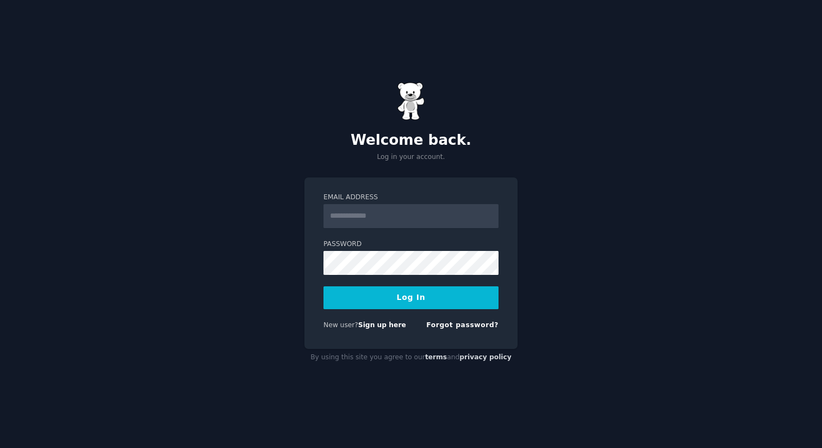
type input "**********"
drag, startPoint x: 417, startPoint y: 300, endPoint x: 394, endPoint y: 292, distance: 24.8
click at [417, 300] on button "Log In" at bounding box center [411, 297] width 175 height 23
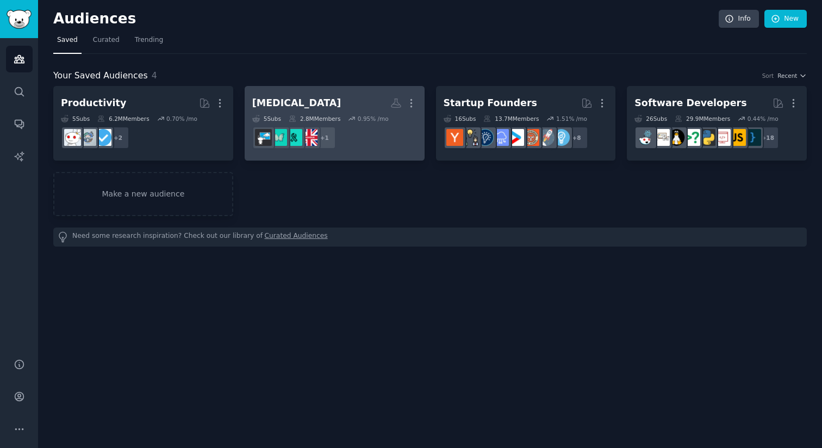
click at [321, 107] on h2 "[MEDICAL_DATA] More" at bounding box center [334, 103] width 165 height 19
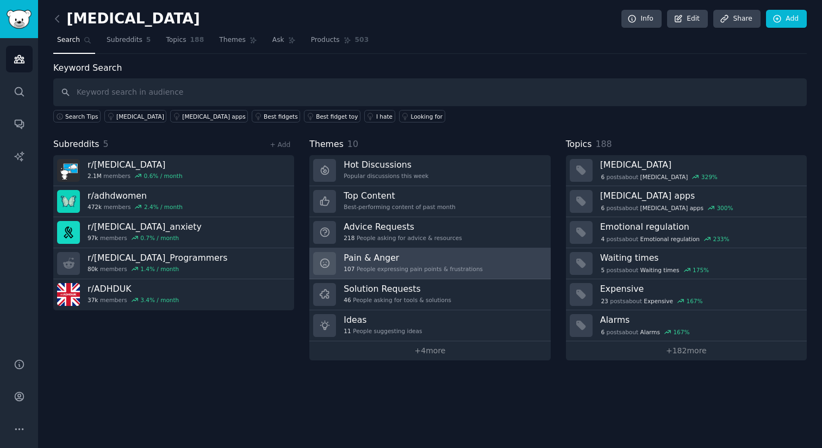
click at [446, 259] on h3 "Pain & Anger" at bounding box center [413, 257] width 139 height 11
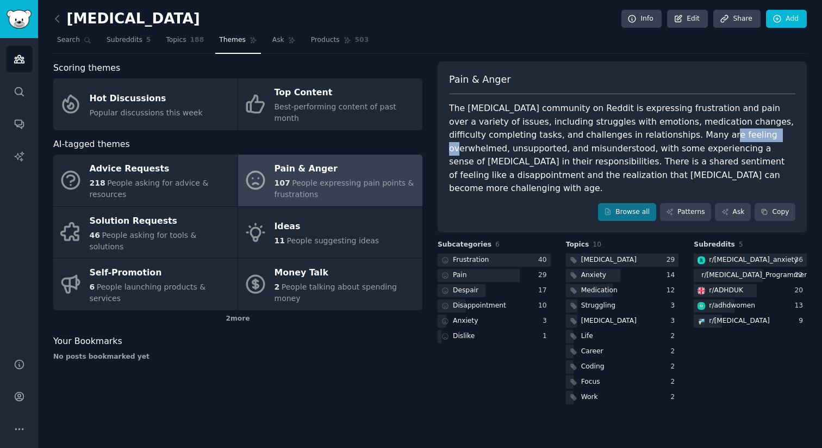
drag, startPoint x: 666, startPoint y: 140, endPoint x: 718, endPoint y: 140, distance: 51.7
click at [718, 140] on div "The [MEDICAL_DATA] community on Reddit is expressing frustration and pain over …" at bounding box center [622, 149] width 346 height 94
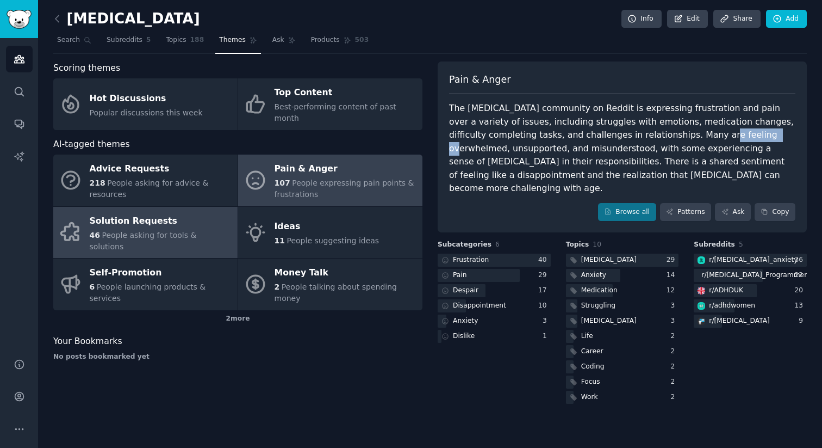
click at [141, 231] on span "People asking for tools & solutions" at bounding box center [143, 241] width 107 height 20
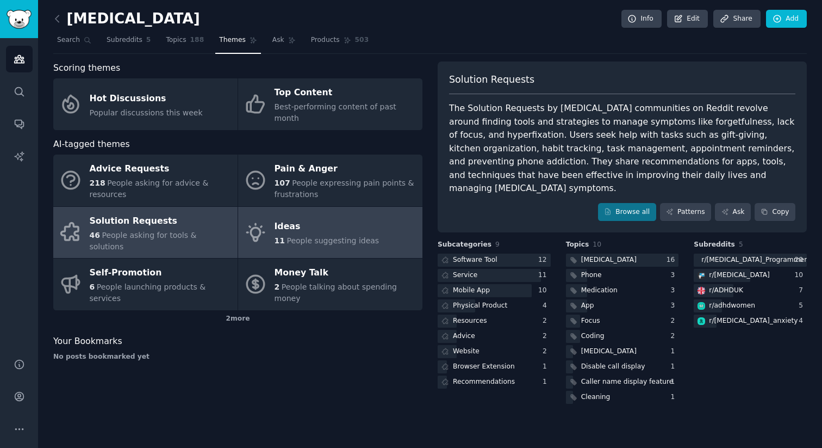
click at [347, 236] on span "People suggesting ideas" at bounding box center [333, 240] width 92 height 9
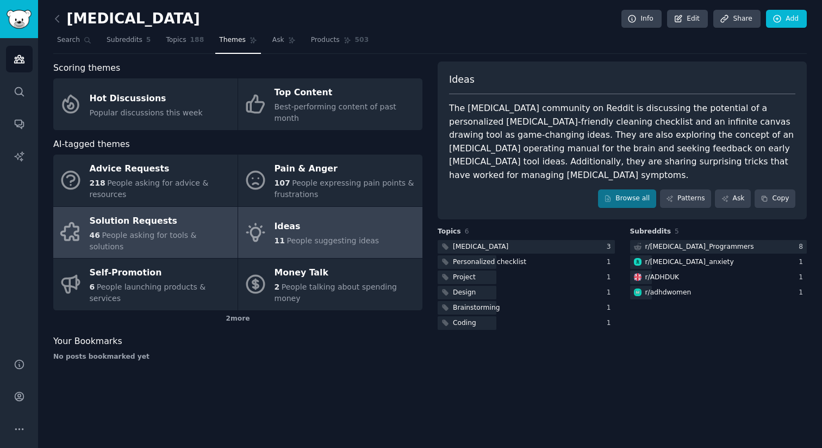
click at [148, 212] on div "Solution Requests" at bounding box center [161, 220] width 142 height 17
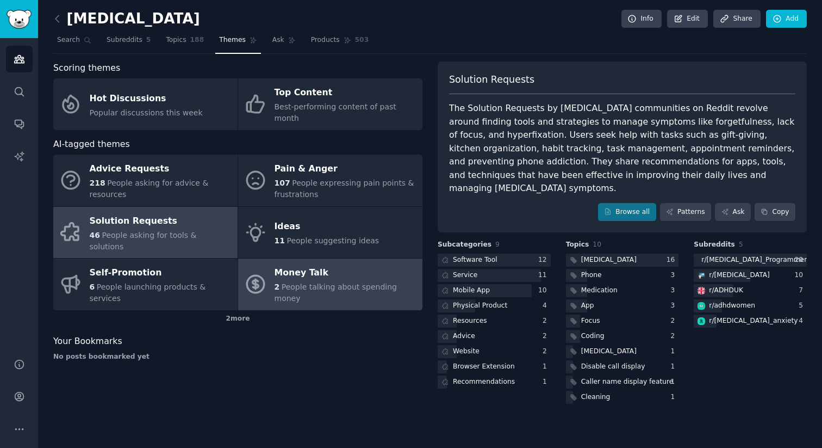
click at [342, 264] on div "Money Talk" at bounding box center [346, 272] width 142 height 17
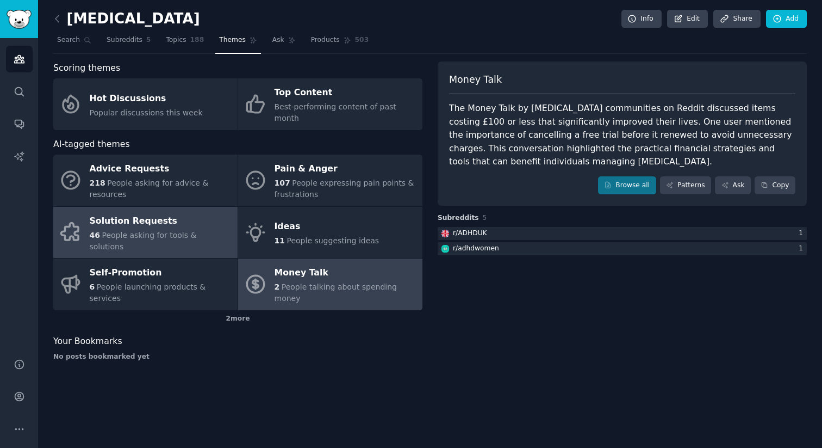
click at [160, 231] on span "People asking for tools & solutions" at bounding box center [143, 241] width 107 height 20
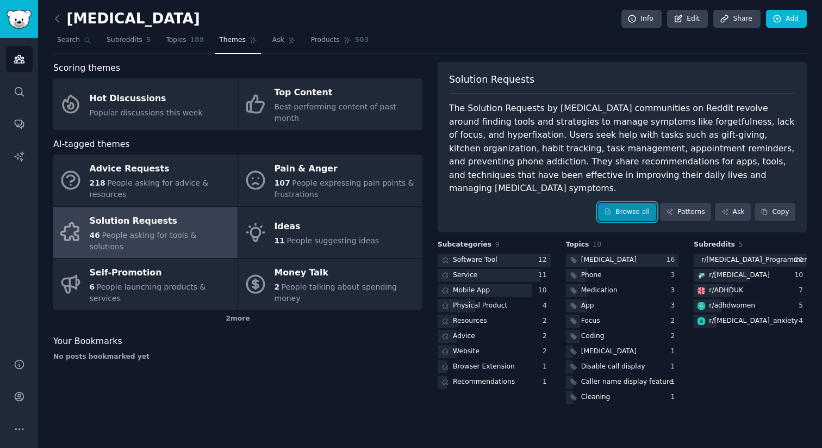
click at [632, 203] on link "Browse all" at bounding box center [627, 212] width 58 height 18
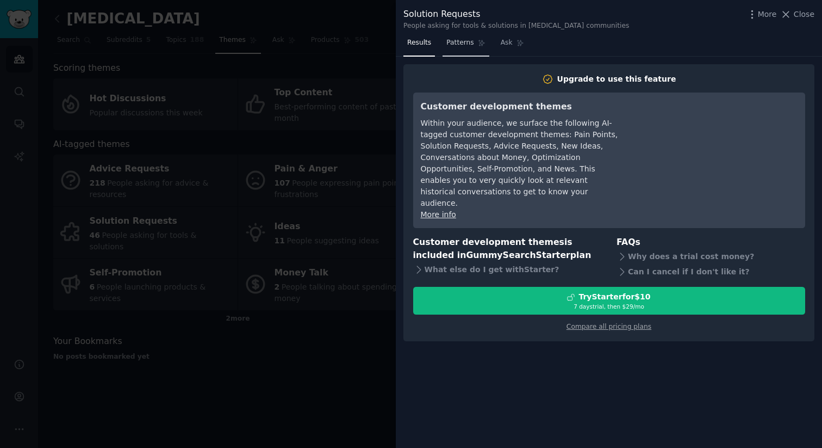
click at [461, 51] on link "Patterns" at bounding box center [466, 45] width 46 height 22
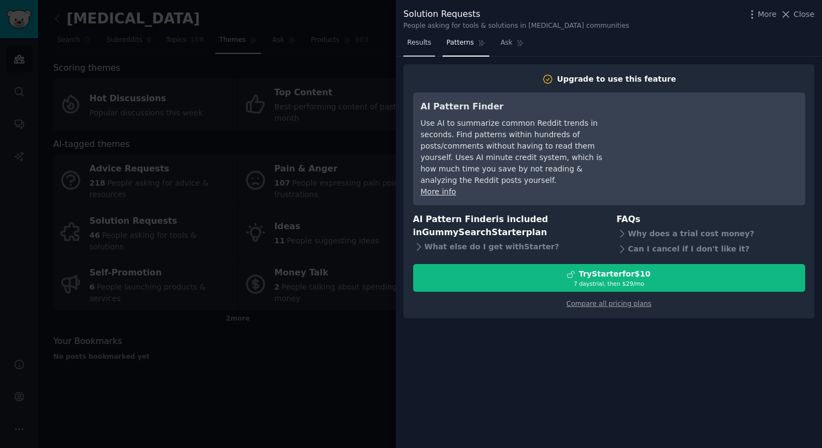
click at [426, 48] on link "Results" at bounding box center [419, 45] width 32 height 22
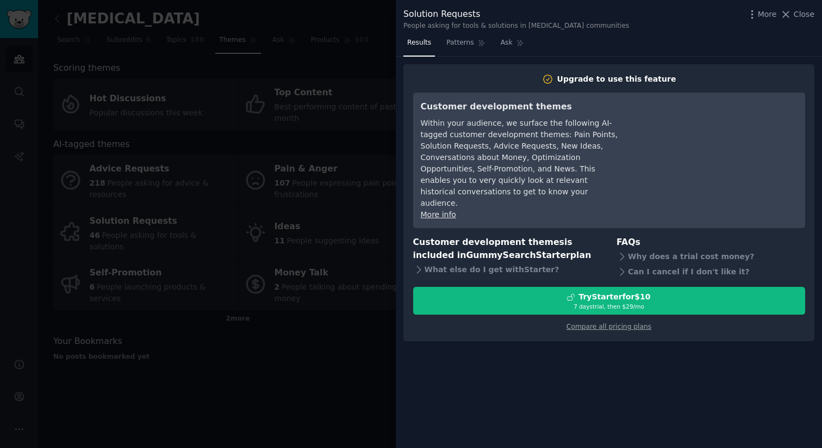
drag, startPoint x: 800, startPoint y: 15, endPoint x: 719, endPoint y: 47, distance: 87.9
click at [800, 15] on span "Close" at bounding box center [804, 14] width 21 height 11
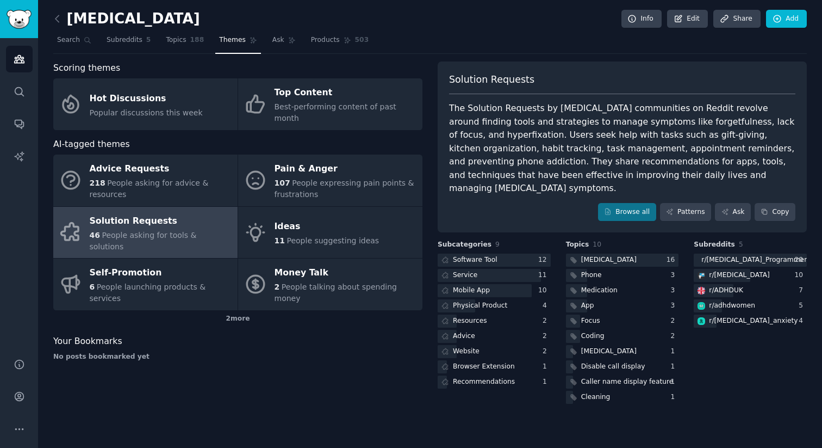
click at [22, 67] on link "Audiences" at bounding box center [19, 59] width 27 height 27
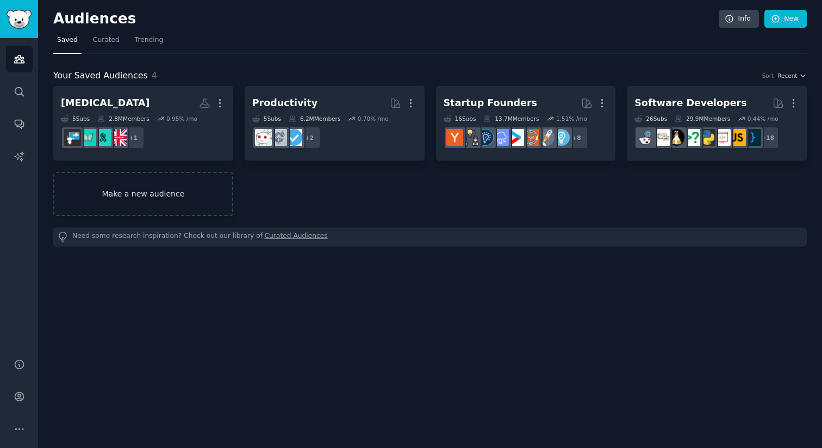
click at [153, 172] on link "Make a new audience" at bounding box center [143, 194] width 180 height 44
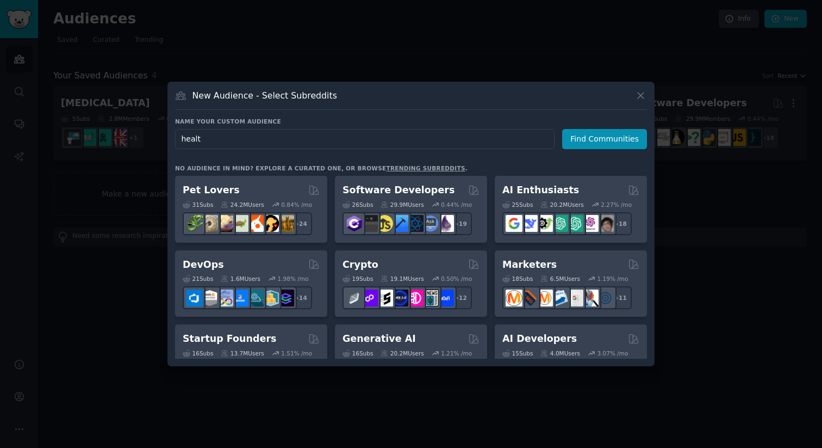
type input "health"
click button "Find Communities" at bounding box center [604, 139] width 85 height 20
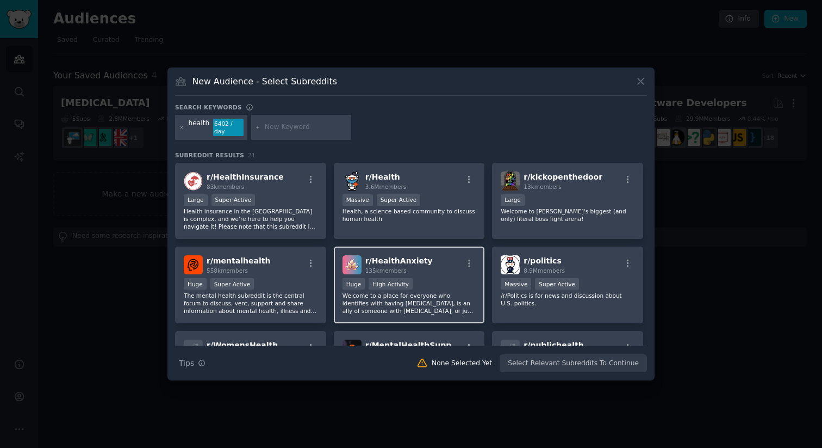
click at [449, 277] on div "r/ HealthAnxiety 135k members Huge High Activity Welcome to a place for everyon…" at bounding box center [409, 284] width 151 height 77
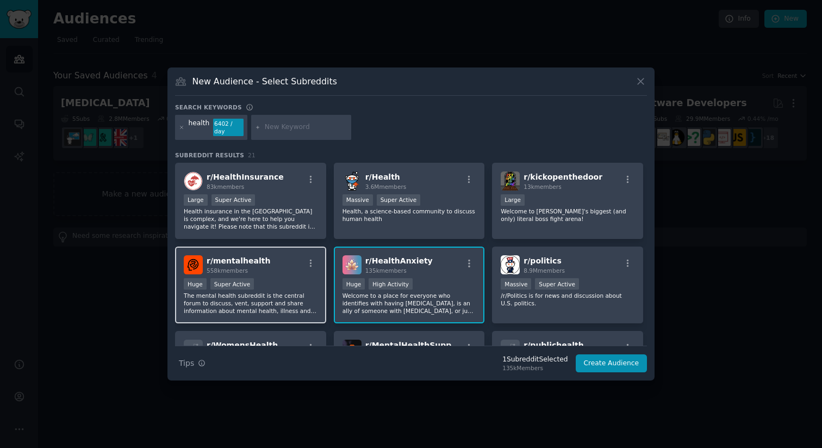
click at [276, 268] on div "r/ mentalhealth 558k members" at bounding box center [251, 264] width 134 height 19
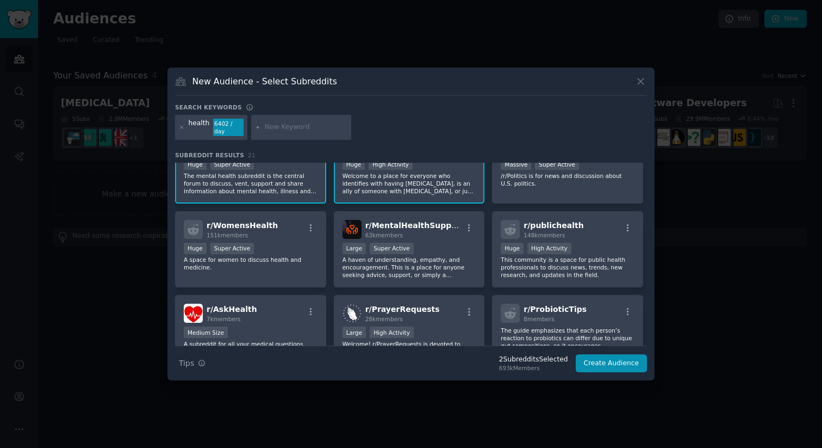
scroll to position [128, 0]
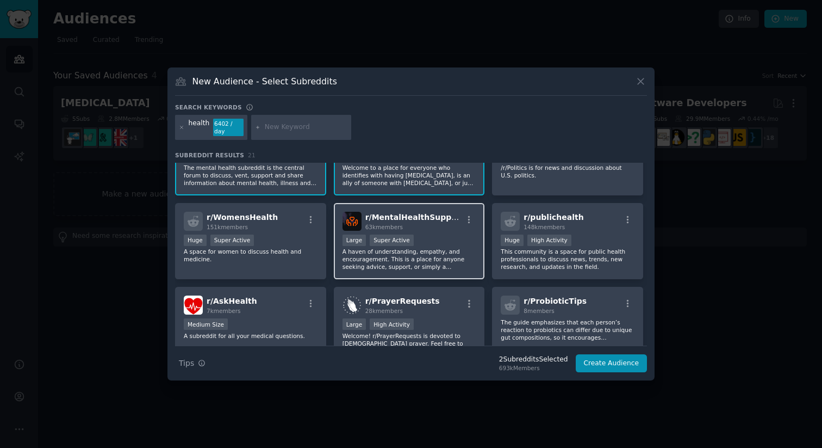
click at [378, 265] on p "A haven of understanding, empathy, and encouragement. This is a place for anyon…" at bounding box center [410, 258] width 134 height 23
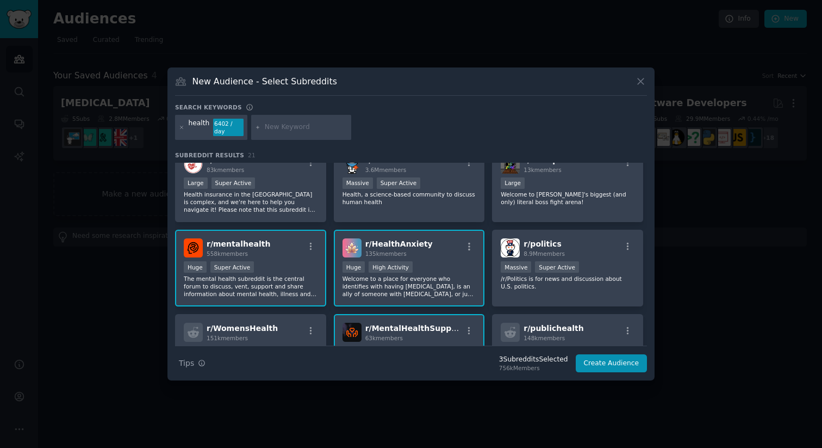
scroll to position [0, 0]
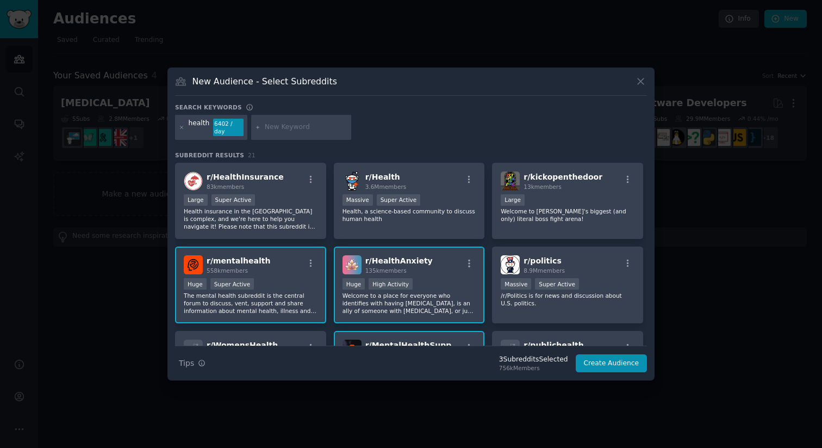
click at [270, 132] on div at bounding box center [301, 127] width 100 height 25
click at [278, 126] on input "text" at bounding box center [306, 127] width 83 height 10
type input "mental"
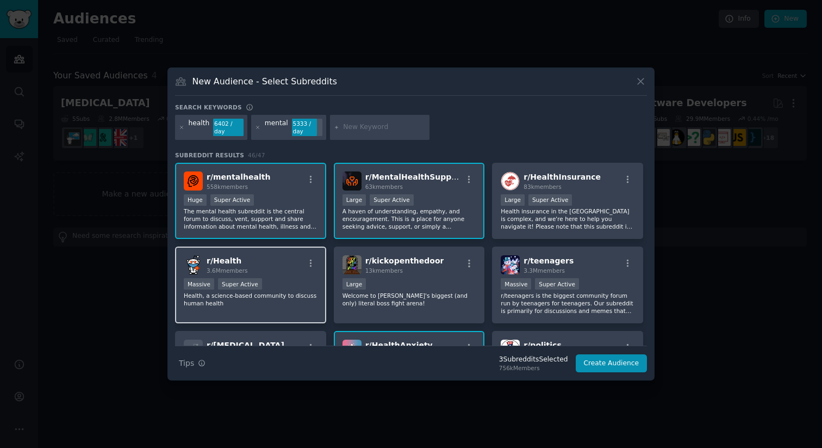
click at [283, 253] on div "r/ Health 3.6M members >= 95th percentile for submissions / day Massive Super A…" at bounding box center [250, 284] width 151 height 77
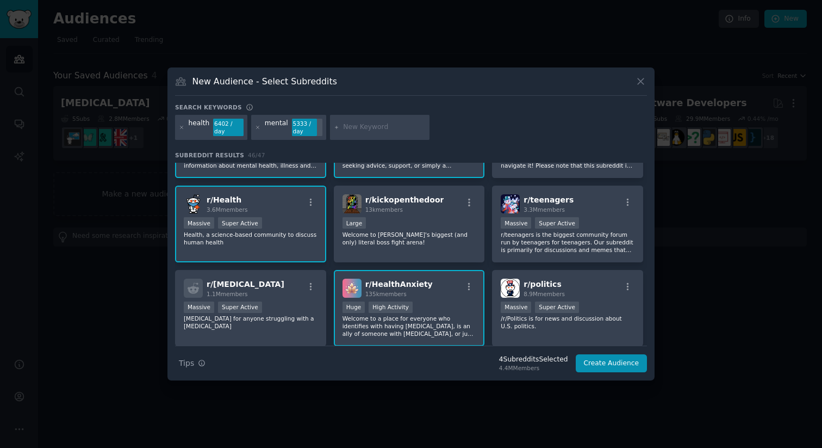
scroll to position [66, 0]
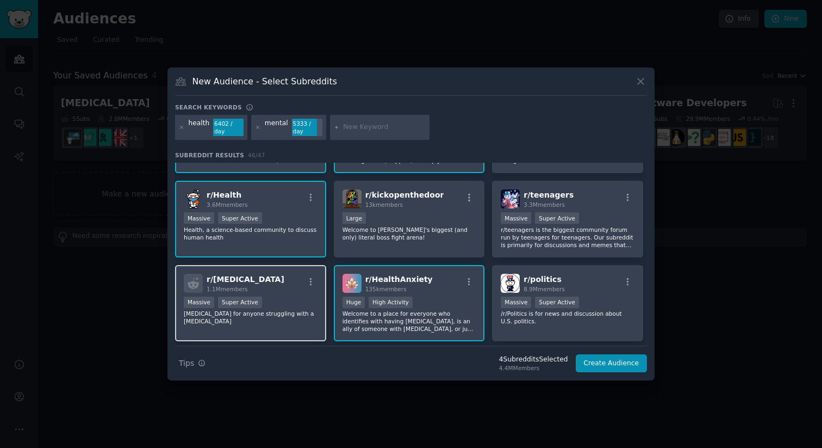
click at [290, 299] on div "Massive Super Active" at bounding box center [251, 303] width 134 height 14
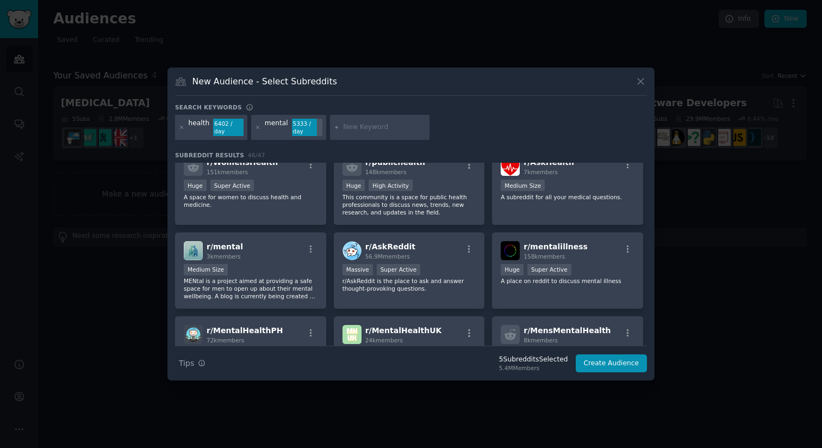
scroll to position [274, 0]
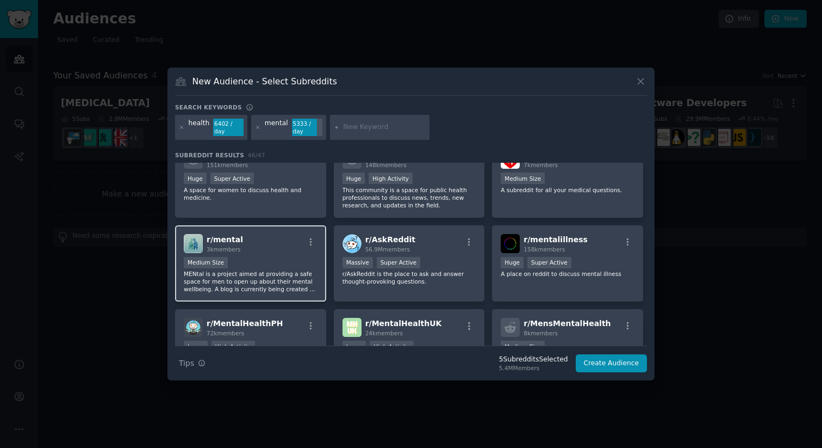
click at [292, 273] on p "MENtal is a project aimed at providing a safe space for men to open up about th…" at bounding box center [251, 281] width 134 height 23
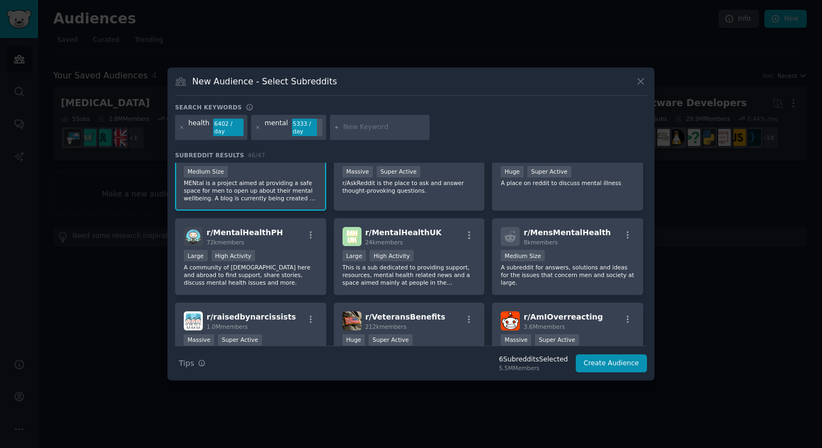
scroll to position [369, 0]
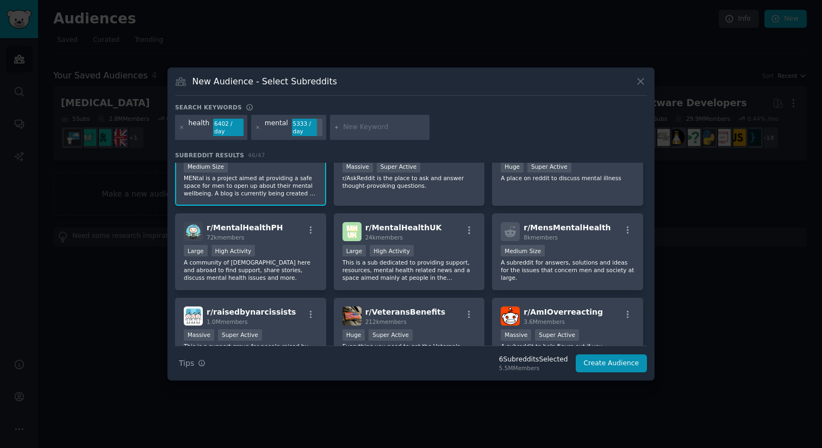
click at [355, 125] on input "text" at bounding box center [384, 127] width 83 height 10
type input "d"
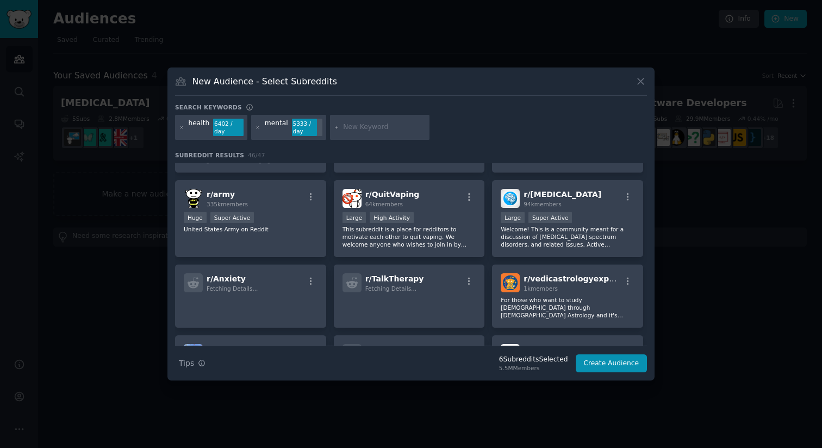
scroll to position [966, 0]
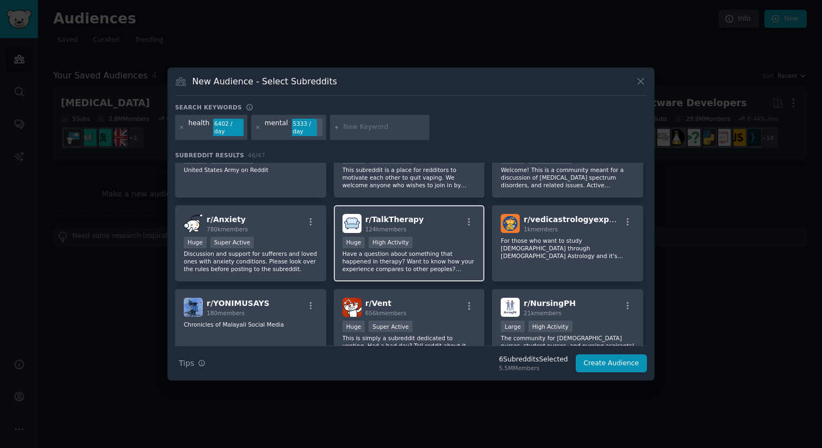
click at [378, 270] on p "Have a question about something that happened in therapy? Want to know how your…" at bounding box center [410, 261] width 134 height 23
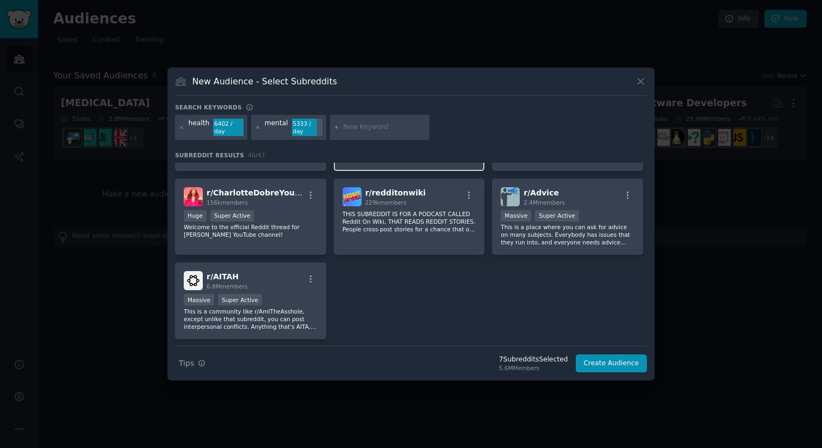
scroll to position [1165, 0]
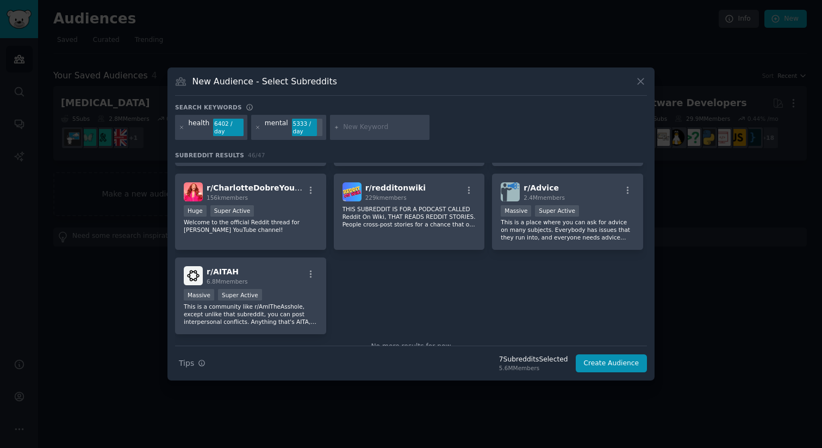
click at [346, 125] on input "text" at bounding box center [384, 127] width 83 height 10
type input "therapy"
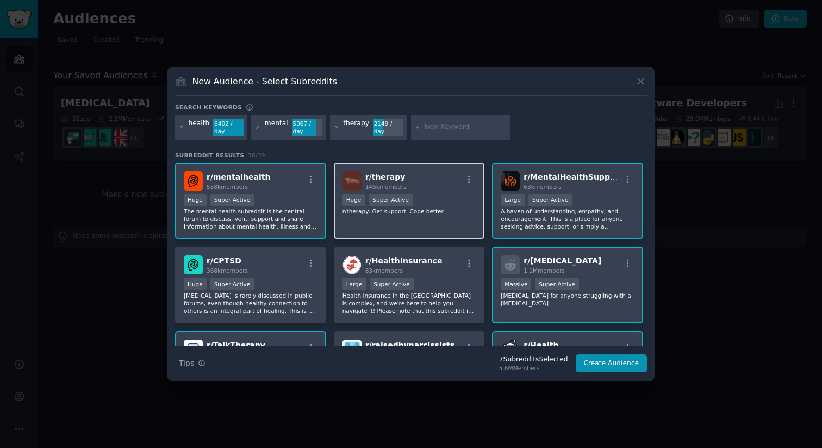
click at [438, 219] on div "r/ therapy 146k members Huge Super Active r/therapy: Get support. Cope better." at bounding box center [409, 201] width 151 height 77
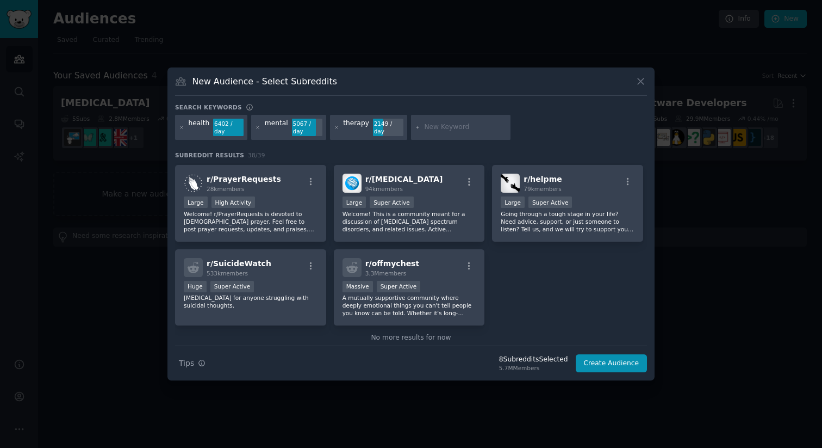
scroll to position [921, 0]
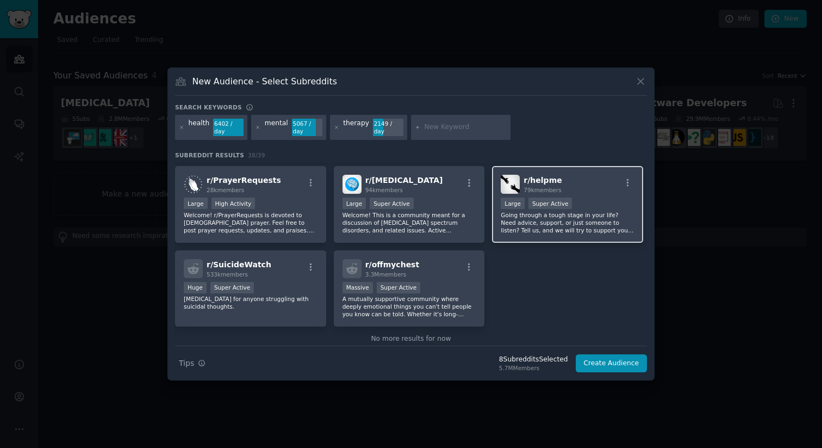
click at [566, 227] on p "Going through a tough stage in your life? Need advice, support, or just someone…" at bounding box center [568, 222] width 134 height 23
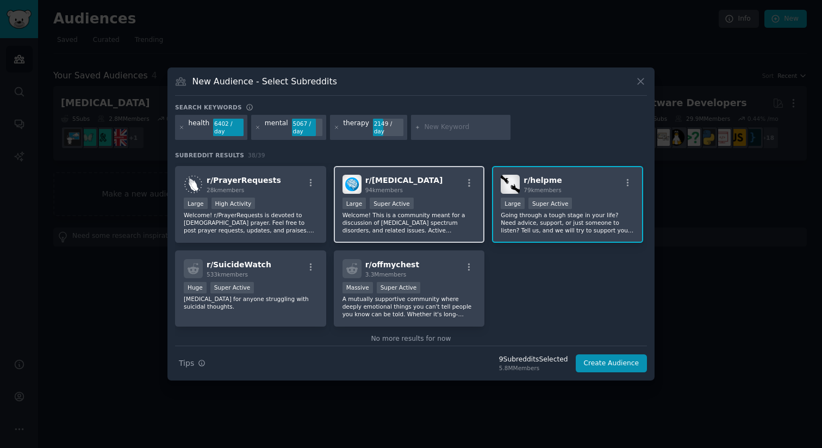
scroll to position [940, 0]
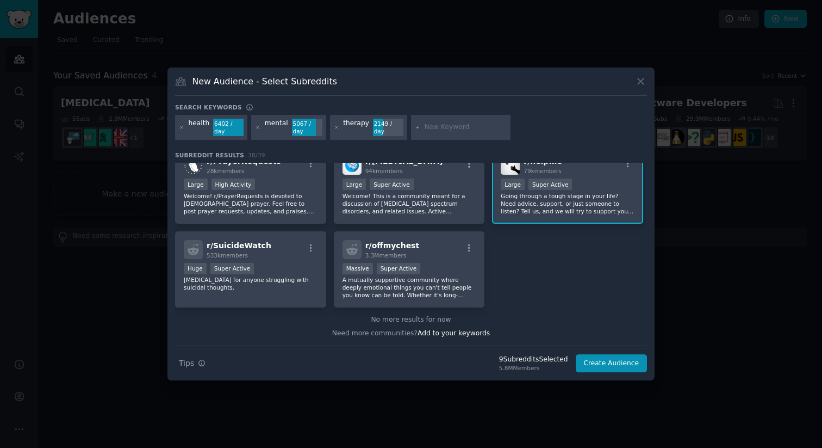
click at [448, 131] on input "text" at bounding box center [465, 127] width 83 height 10
type input "depression"
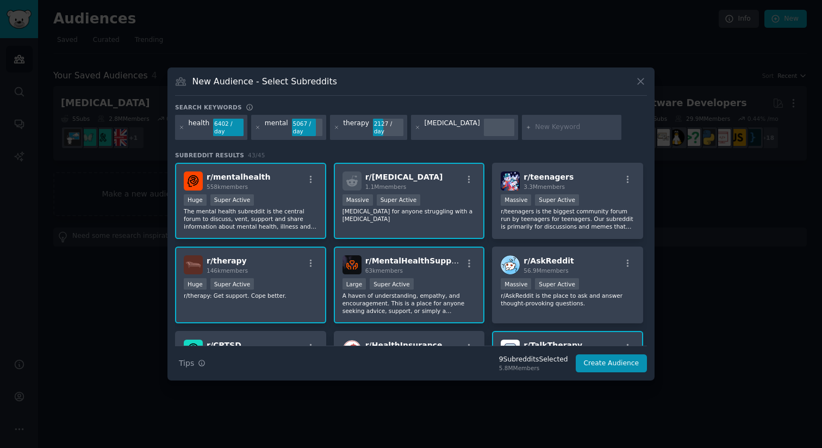
click at [535, 129] on input "text" at bounding box center [576, 127] width 83 height 10
click at [623, 364] on button "Create Audience" at bounding box center [612, 363] width 72 height 18
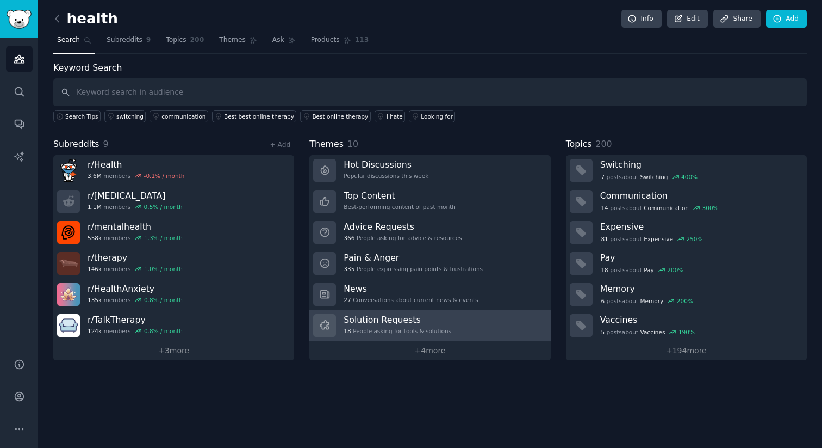
click at [418, 318] on h3 "Solution Requests" at bounding box center [398, 319] width 108 height 11
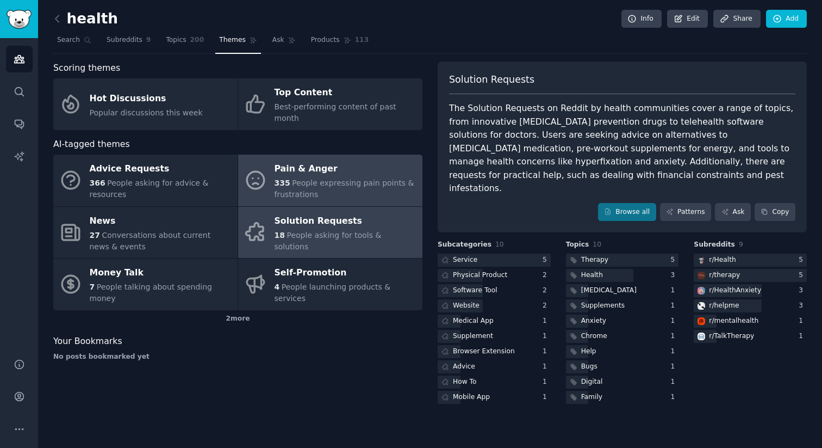
click at [323, 164] on div "Pain & Anger" at bounding box center [346, 168] width 142 height 17
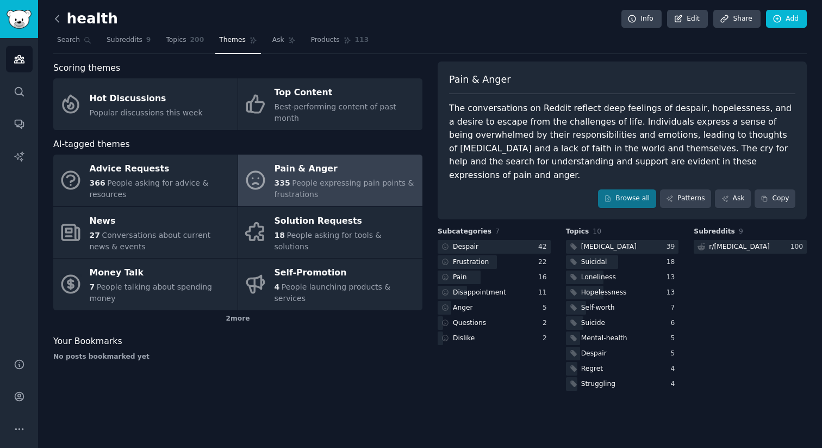
click at [59, 20] on icon at bounding box center [57, 18] width 11 height 11
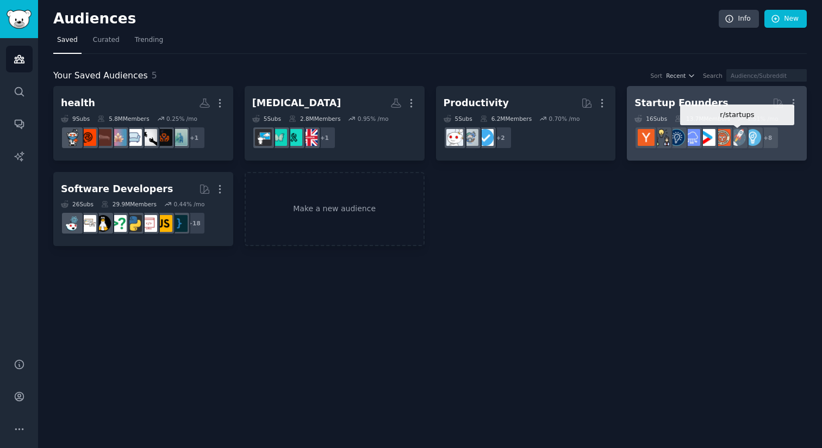
click at [734, 130] on img at bounding box center [737, 137] width 17 height 17
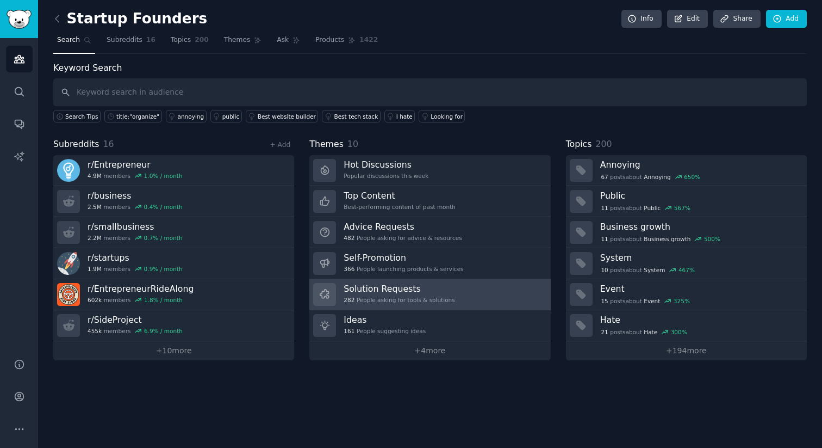
click at [456, 297] on link "Solution Requests 282 People asking for tools & solutions" at bounding box center [429, 294] width 241 height 31
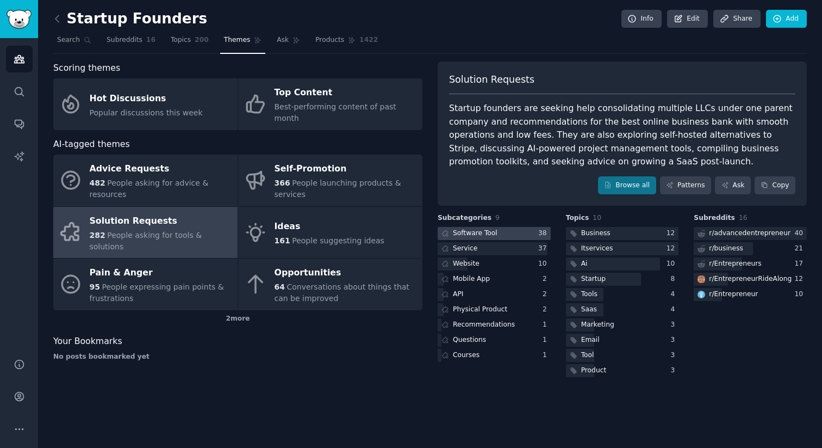
click at [469, 231] on div "Software Tool" at bounding box center [475, 233] width 45 height 10
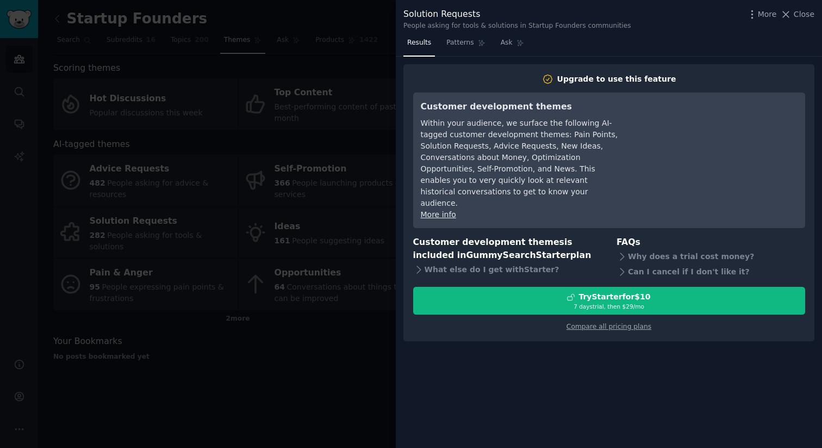
click at [298, 320] on div at bounding box center [411, 224] width 822 height 448
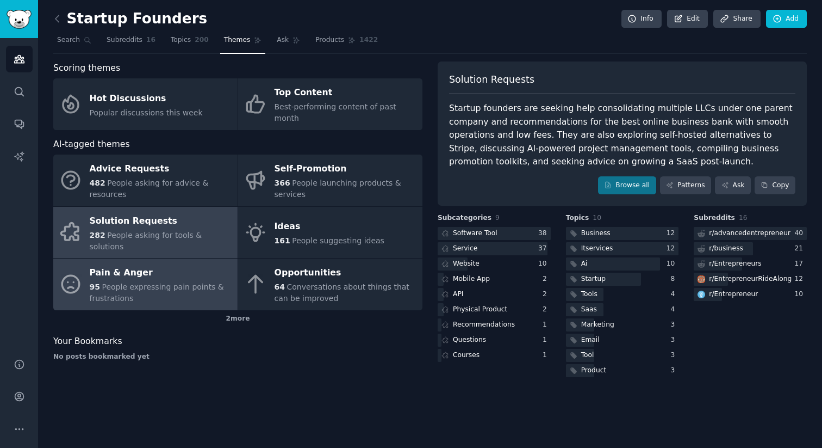
click at [138, 282] on span "People expressing pain points & frustrations" at bounding box center [157, 292] width 134 height 20
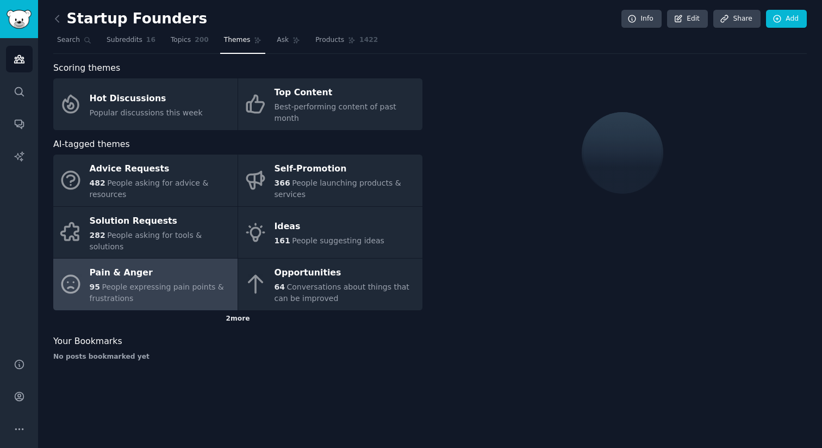
click at [237, 310] on div "2 more" at bounding box center [237, 318] width 369 height 17
